Goal: Transaction & Acquisition: Purchase product/service

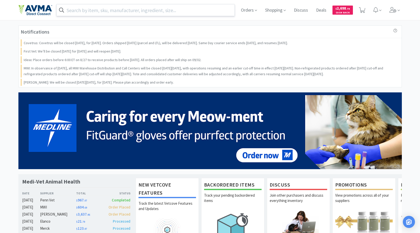
click at [160, 9] on input "text" at bounding box center [145, 10] width 178 height 12
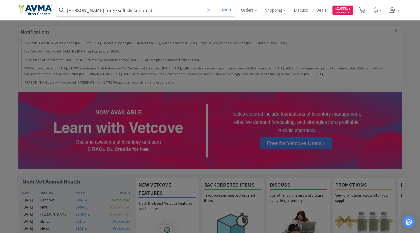
click at [214, 4] on button "Search" at bounding box center [224, 10] width 21 height 12
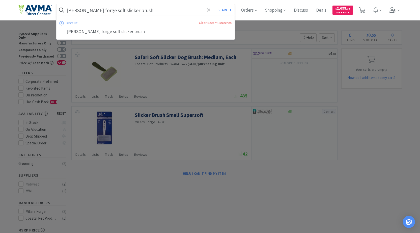
click at [96, 8] on input "[PERSON_NAME] forge soft slicker brush" at bounding box center [145, 10] width 178 height 12
click at [96, 11] on input "[PERSON_NAME] forge soft slicker brush" at bounding box center [145, 10] width 178 height 12
click at [101, 10] on input "[PERSON_NAME] forge soft slicker brush" at bounding box center [145, 10] width 178 height 12
click at [147, 12] on input "[PERSON_NAME] forge soft slicker brush" at bounding box center [145, 10] width 178 height 12
click at [96, 10] on input "[PERSON_NAME] forge soft slicker brush" at bounding box center [145, 10] width 178 height 12
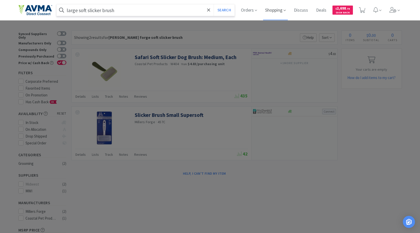
type input "large soft slicker brush"
click at [214, 4] on button "Search" at bounding box center [224, 10] width 21 height 12
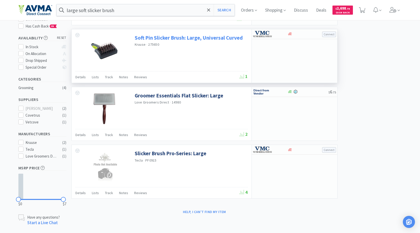
scroll to position [81, 0]
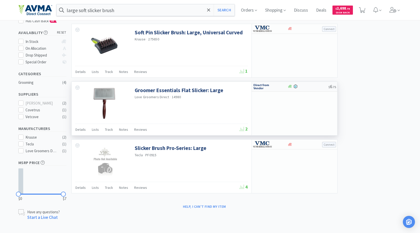
click at [261, 86] on img at bounding box center [262, 87] width 19 height 8
select select "1"
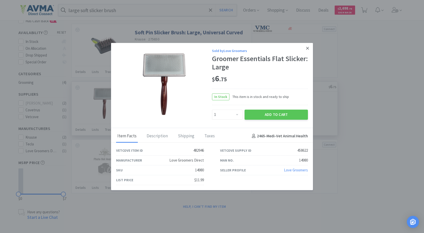
click at [307, 47] on icon at bounding box center [307, 48] width 3 height 3
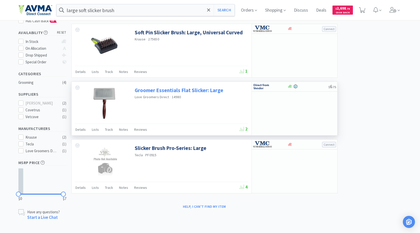
click at [169, 90] on link "Groomer Essentials Flat Slicker: Large" at bounding box center [179, 90] width 88 height 7
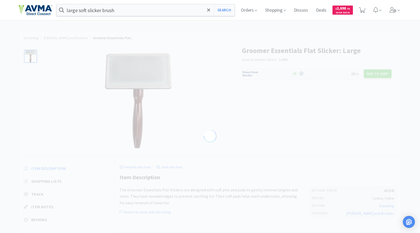
select select "482946"
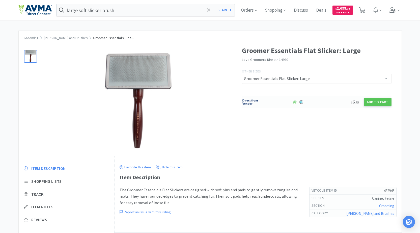
click at [248, 103] on img at bounding box center [251, 102] width 19 height 8
select select "1"
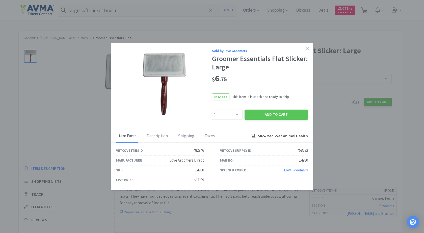
click at [303, 170] on link "Love Groomers" at bounding box center [296, 169] width 24 height 5
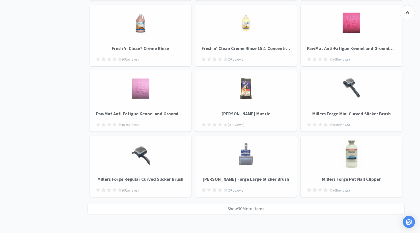
scroll to position [510, 0]
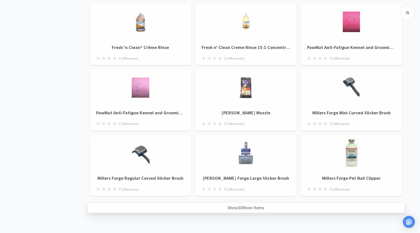
click at [263, 206] on div "Show 30 More Items" at bounding box center [246, 208] width 316 height 10
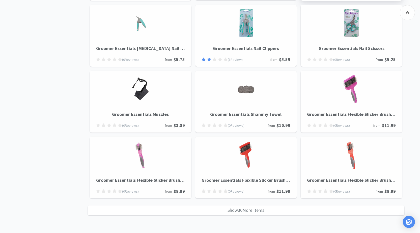
scroll to position [1167, 0]
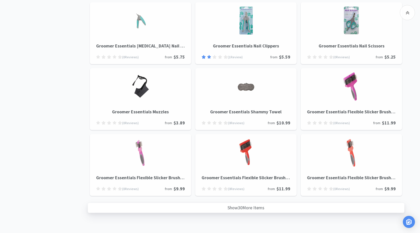
click at [249, 207] on div "Show 30 More Items" at bounding box center [246, 208] width 316 height 10
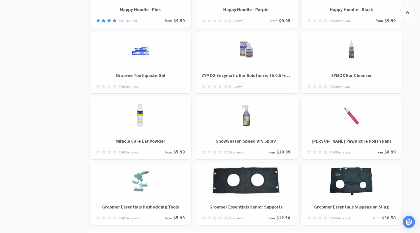
scroll to position [1825, 0]
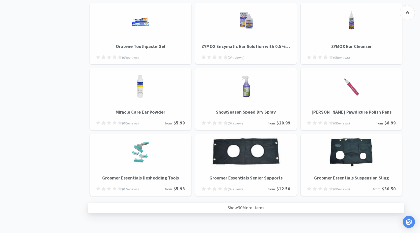
click at [236, 207] on div "Show 30 More Items" at bounding box center [246, 208] width 316 height 10
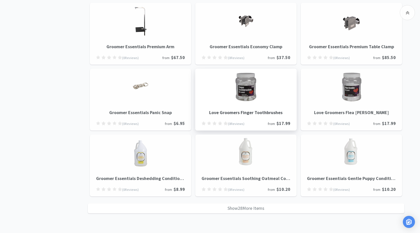
scroll to position [2483, 0]
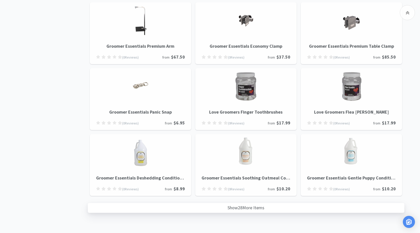
click at [244, 206] on div "Show 28 More Items" at bounding box center [246, 208] width 316 height 10
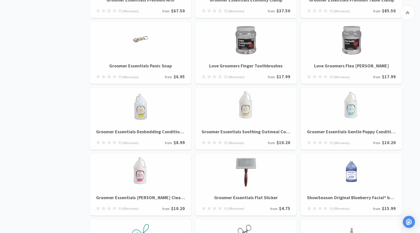
scroll to position [2583, 0]
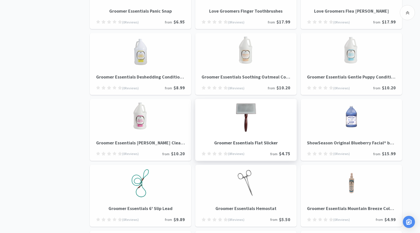
click at [268, 143] on h4 "Groomer Essentials Flat Slicker" at bounding box center [245, 140] width 89 height 12
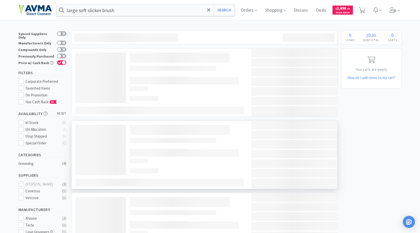
select select "1"
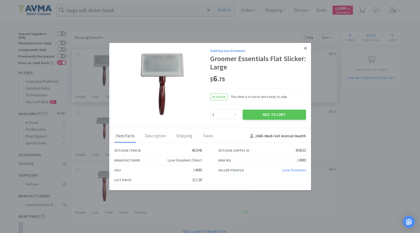
click at [305, 50] on icon at bounding box center [305, 48] width 3 height 5
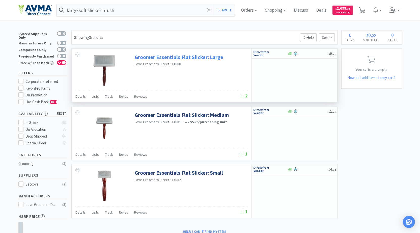
click at [181, 58] on link "Groomer Essentials Flat Slicker: Large" at bounding box center [179, 57] width 88 height 7
select select "482946"
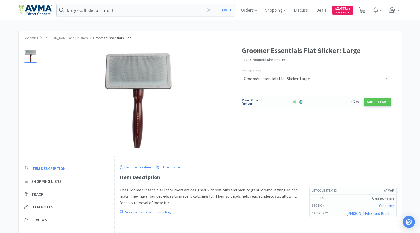
click at [243, 102] on img at bounding box center [251, 102] width 19 height 8
select select "1"
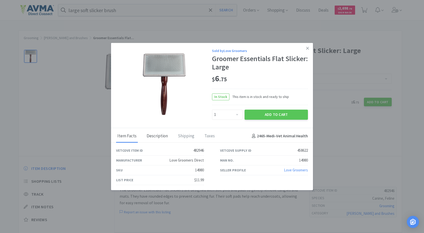
click at [152, 132] on div "Description" at bounding box center [157, 136] width 24 height 13
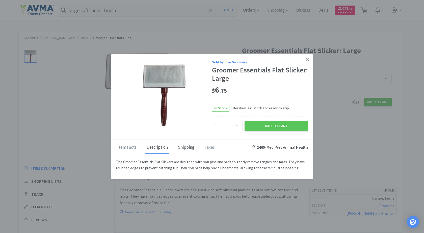
click at [181, 149] on div "Shipping" at bounding box center [185, 147] width 19 height 13
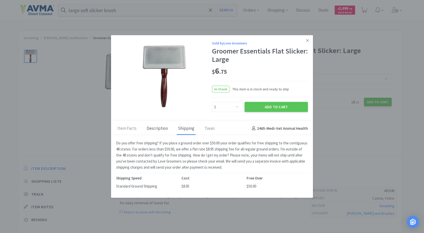
click at [156, 129] on div "Description" at bounding box center [157, 128] width 24 height 13
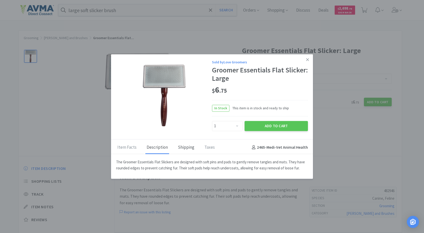
click at [186, 146] on div "Shipping" at bounding box center [185, 147] width 19 height 13
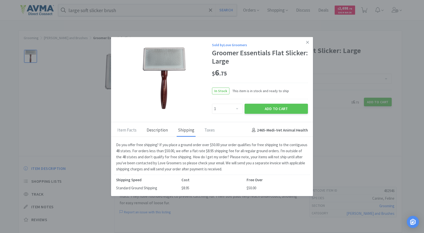
click at [148, 131] on div "Description" at bounding box center [157, 130] width 24 height 13
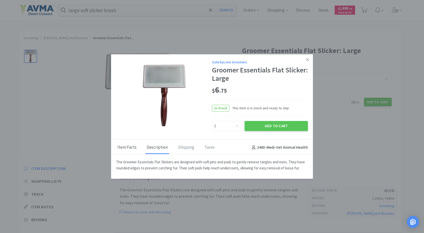
click at [119, 147] on div "Item Facts" at bounding box center [127, 147] width 22 height 13
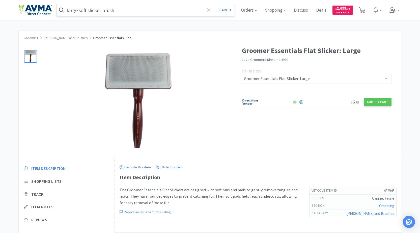
click at [167, 9] on input "large soft slicker brush" at bounding box center [145, 10] width 178 height 12
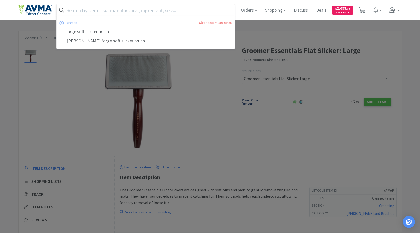
paste input "[PERSON_NAME] Forge Designer Soft Slicker Brush Large"
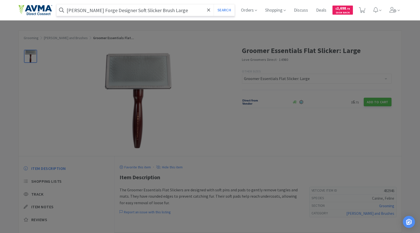
type input "[PERSON_NAME] Forge Designer Soft Slicker Brush Large"
click at [214, 4] on button "Search" at bounding box center [224, 10] width 21 height 12
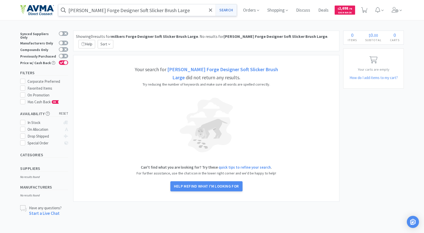
click at [230, 8] on button "Search" at bounding box center [225, 10] width 21 height 12
click at [223, 10] on button "Search" at bounding box center [225, 10] width 21 height 12
